Goal: Task Accomplishment & Management: Manage account settings

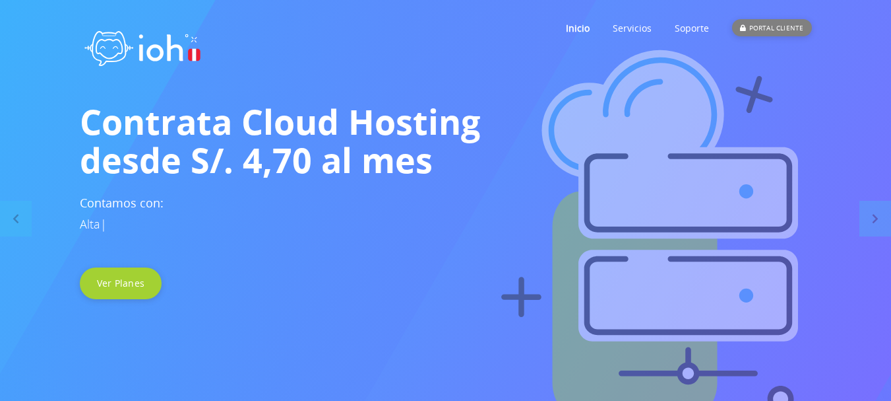
click at [773, 30] on div "PORTAL CLIENTE" at bounding box center [771, 27] width 79 height 17
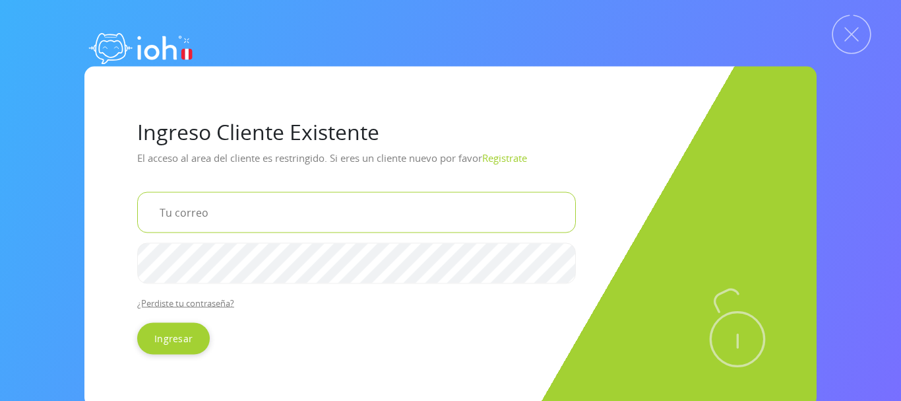
click at [220, 205] on input "email" at bounding box center [356, 211] width 439 height 41
type input "[EMAIL_ADDRESS][DOMAIN_NAME]"
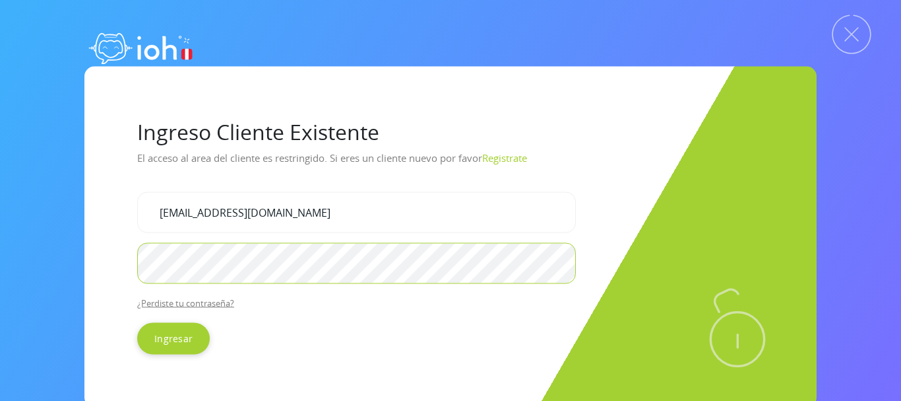
click at [137, 322] on input "Ingresar" at bounding box center [173, 338] width 73 height 32
